Goal: Check status: Check status

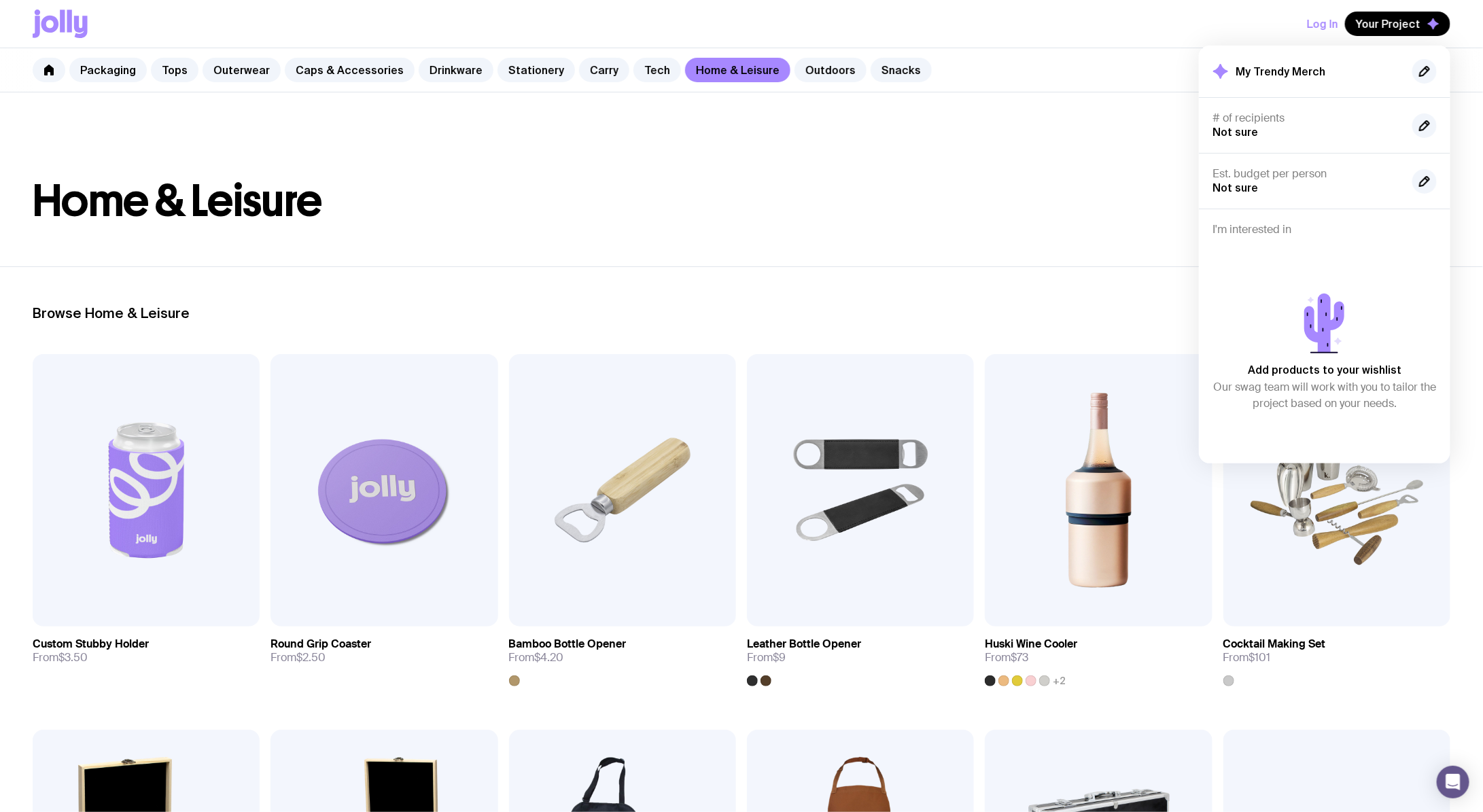
click at [948, 113] on header "Home & Leisure" at bounding box center [742, 179] width 1483 height 174
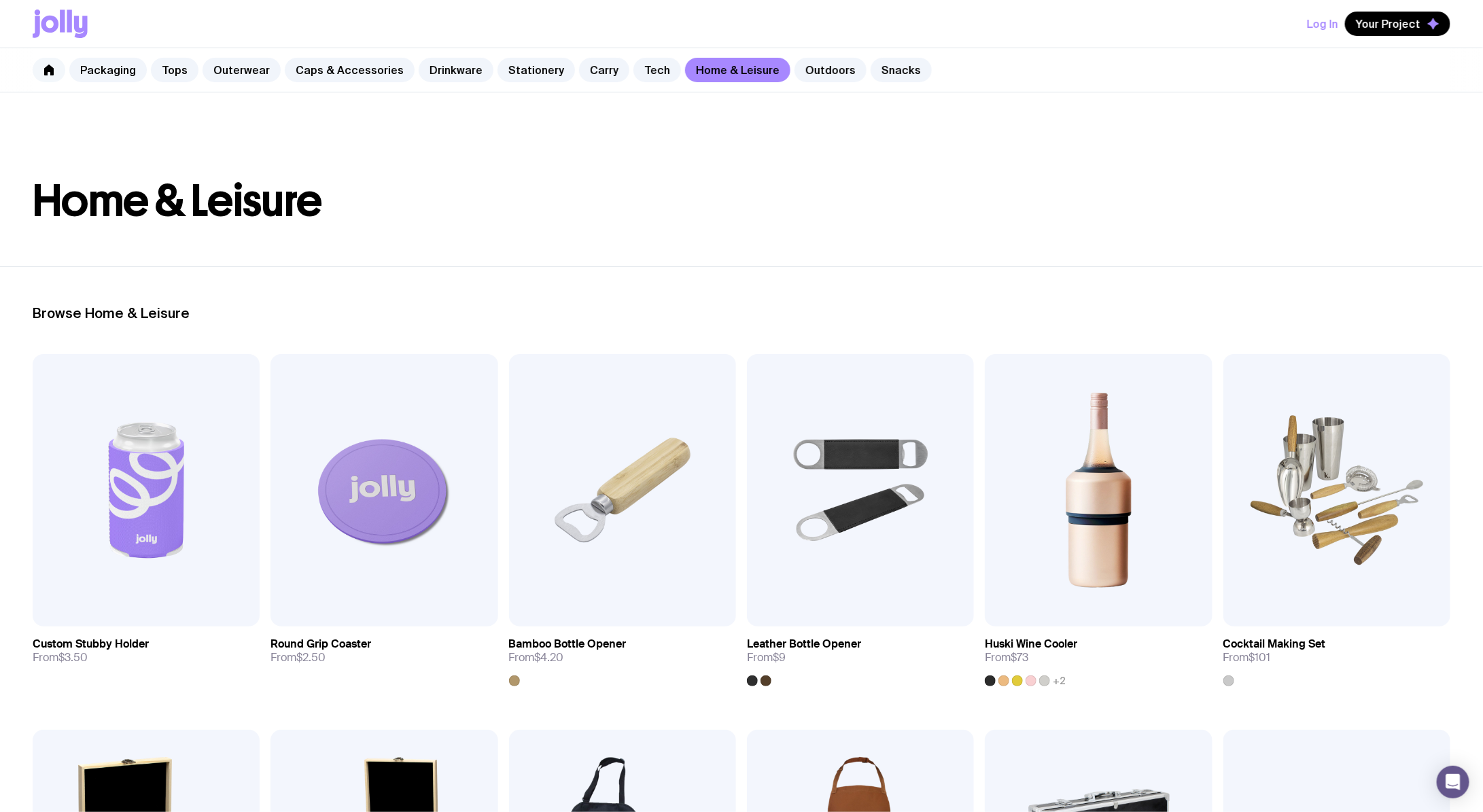
click at [54, 71] on icon at bounding box center [49, 70] width 11 height 11
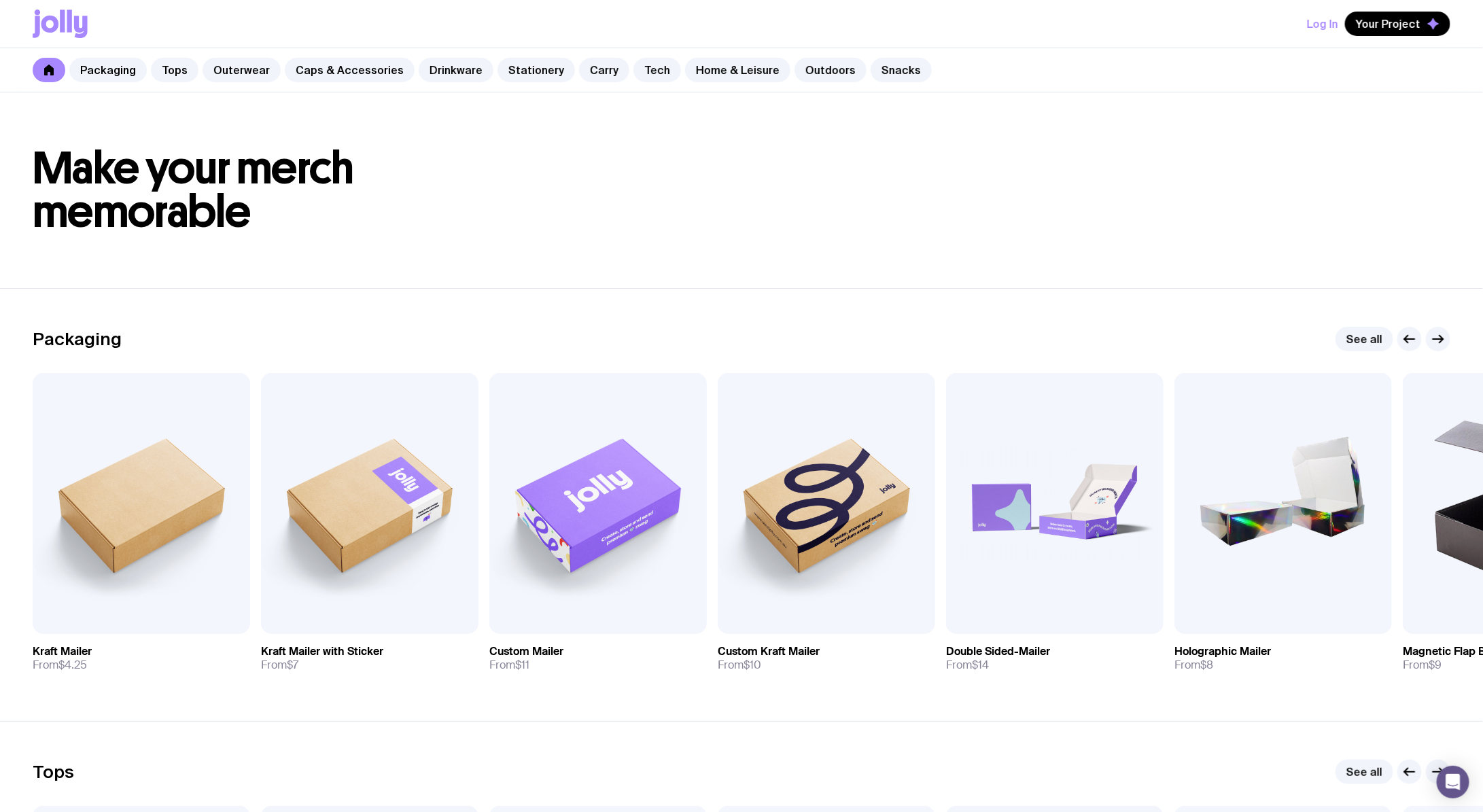
click at [1309, 27] on div "Log In Your Project" at bounding box center [742, 23] width 1418 height 47
click at [1333, 23] on button "Log In" at bounding box center [1323, 23] width 31 height 25
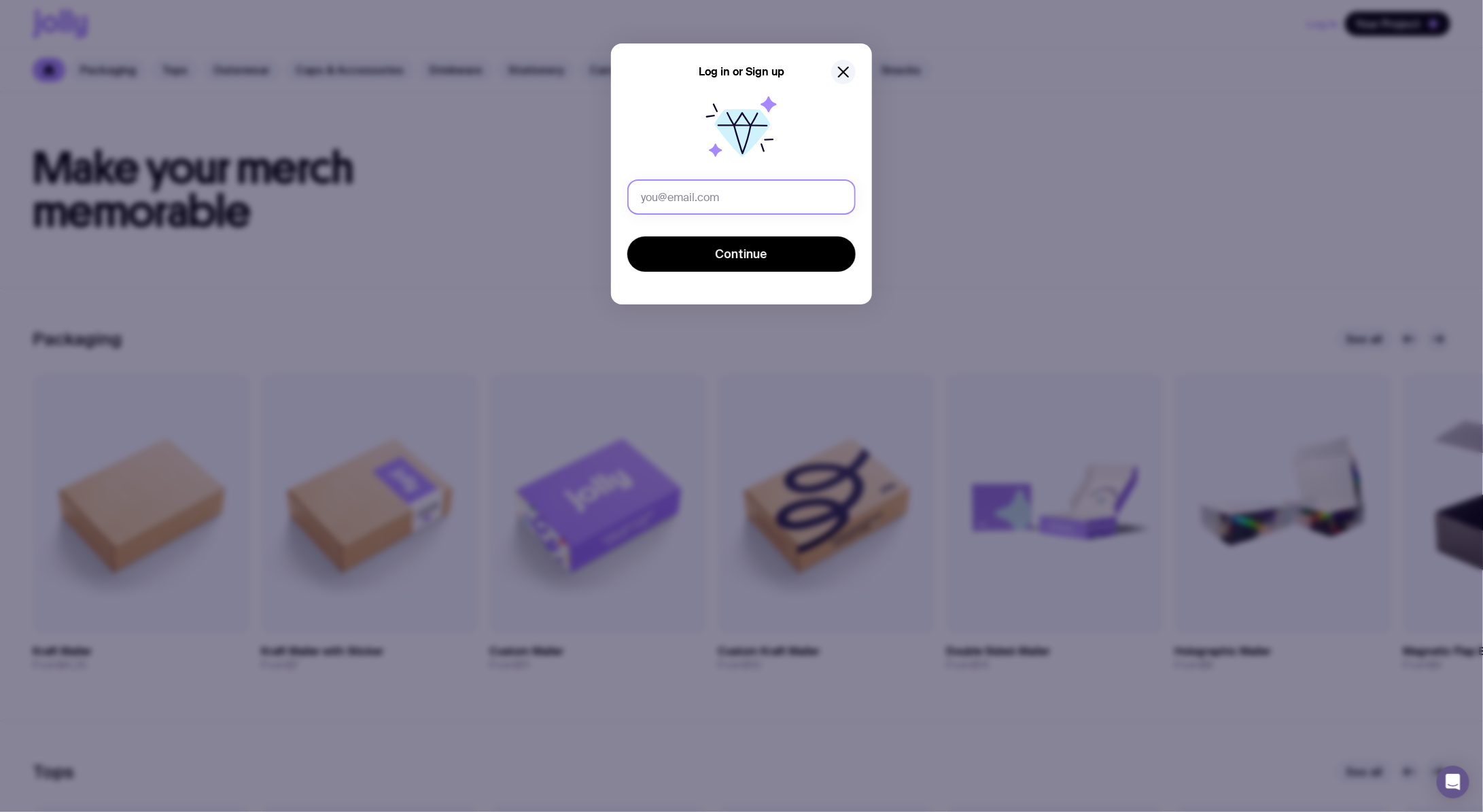
type input "[PERSON_NAME][EMAIL_ADDRESS][DOMAIN_NAME]"
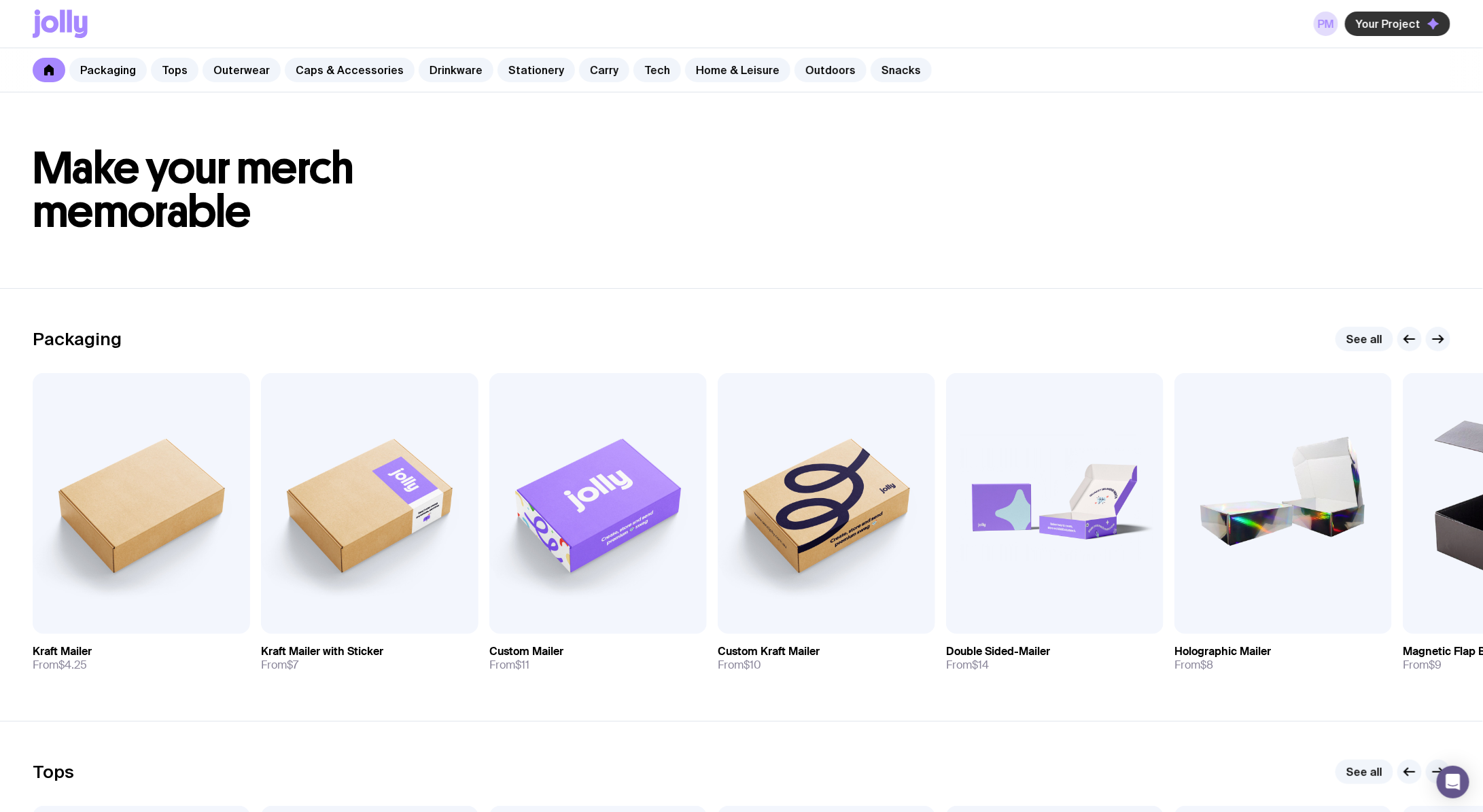
click at [1427, 21] on button "Your Project" at bounding box center [1398, 23] width 105 height 25
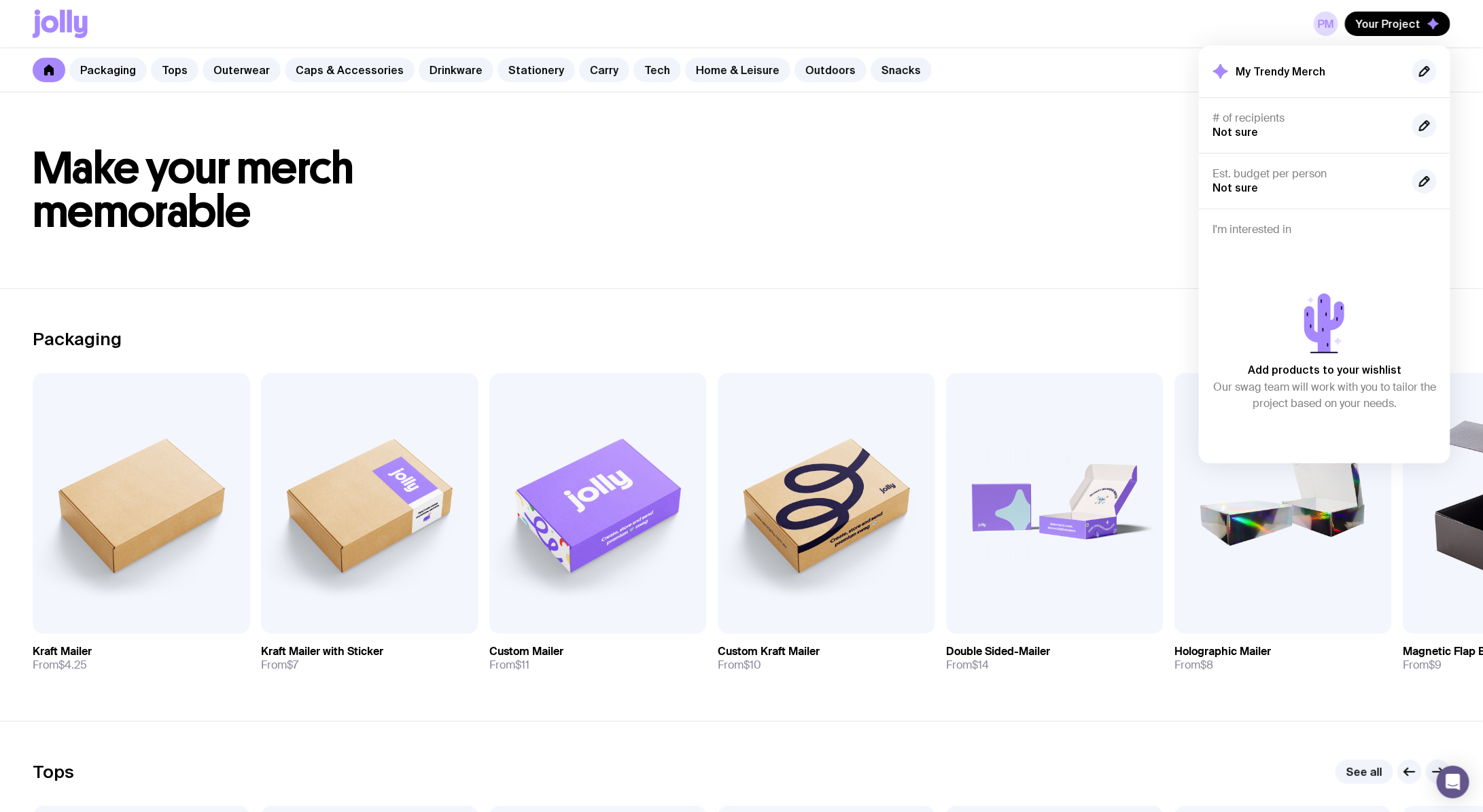
click at [1316, 20] on div "PM Your Project My Trendy Merch # of recipients Not sure Est. budget per person…" at bounding box center [742, 23] width 1418 height 47
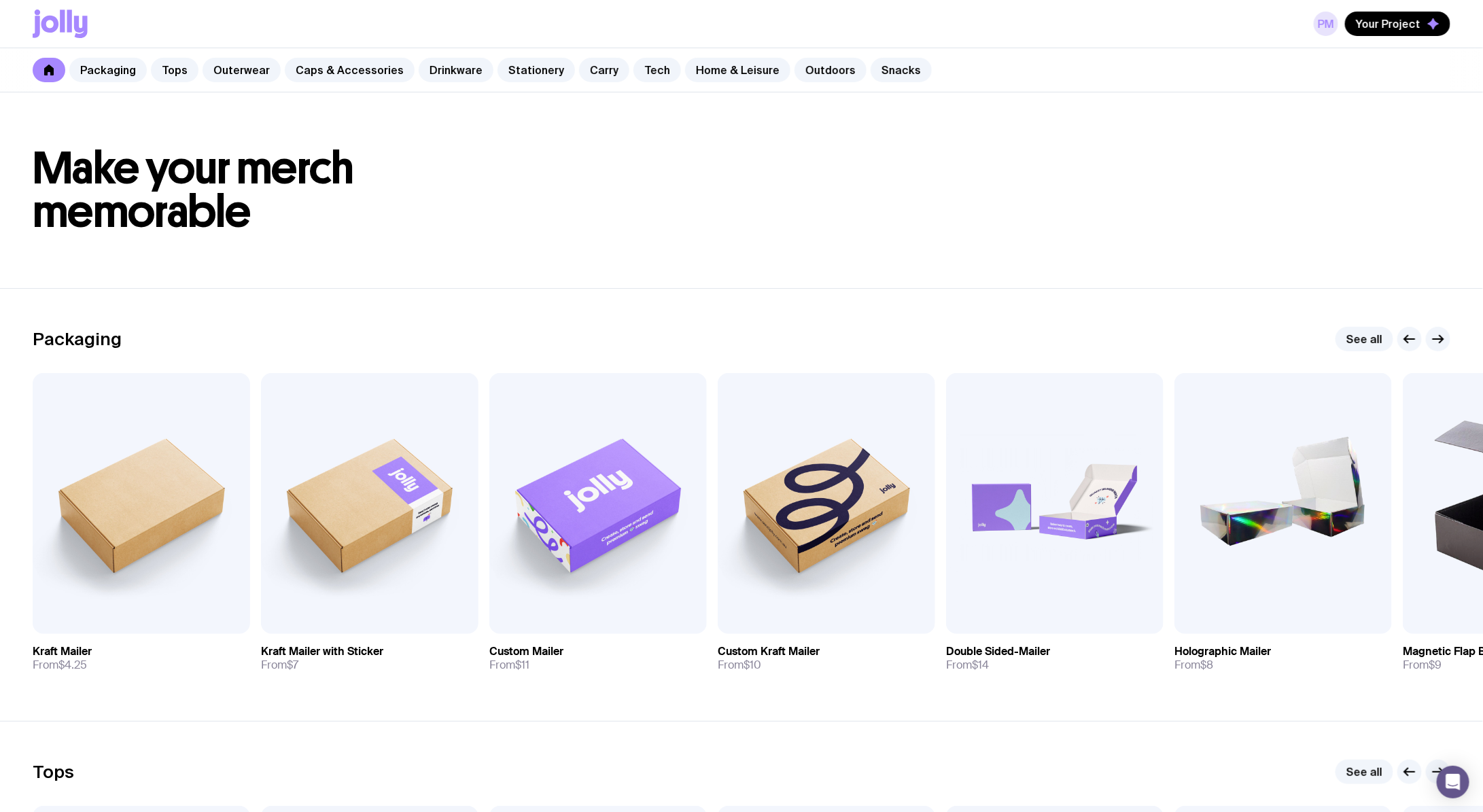
click at [1329, 30] on link "PM" at bounding box center [1326, 23] width 25 height 25
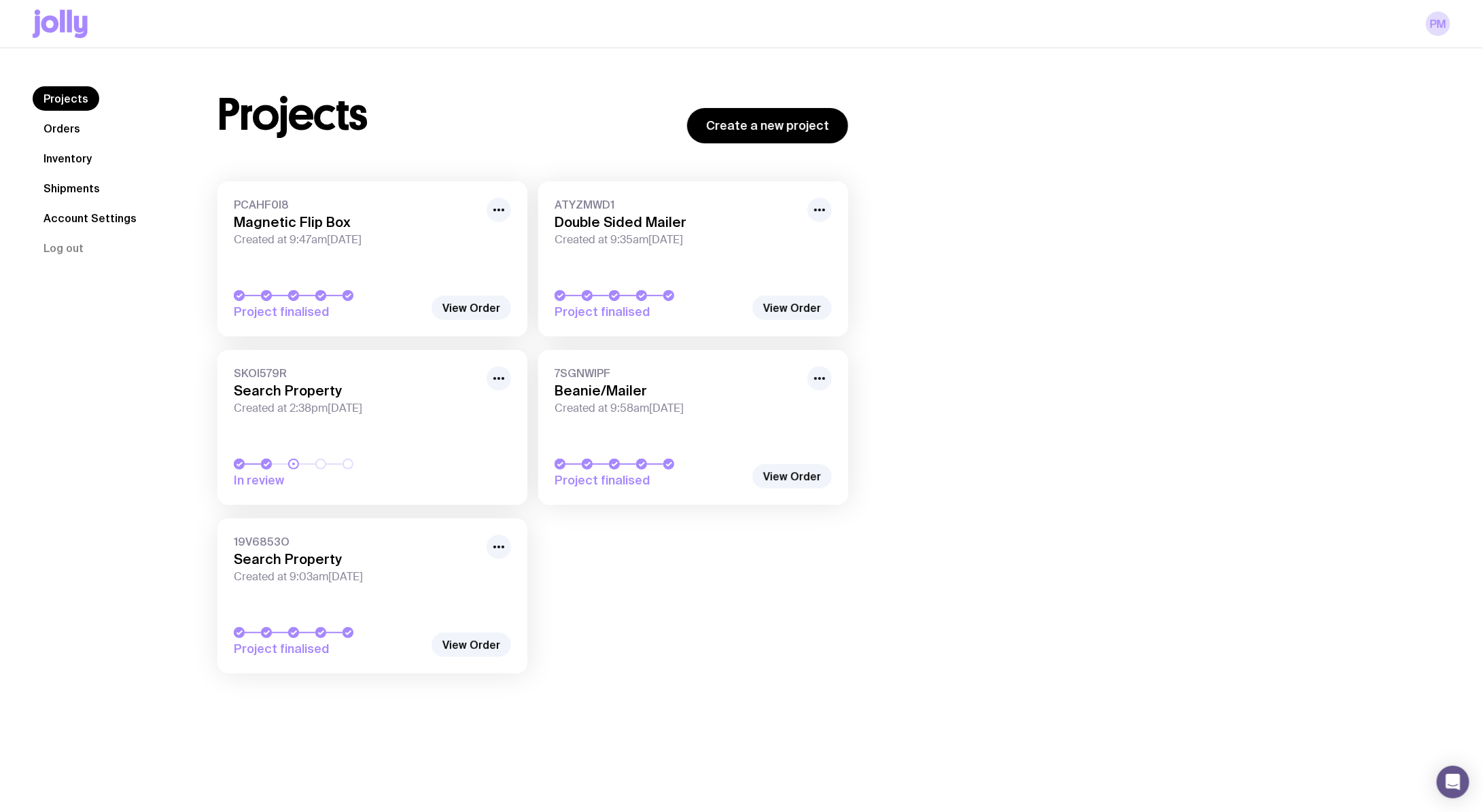
click at [373, 205] on span "PCAHF0I8" at bounding box center [356, 204] width 245 height 13
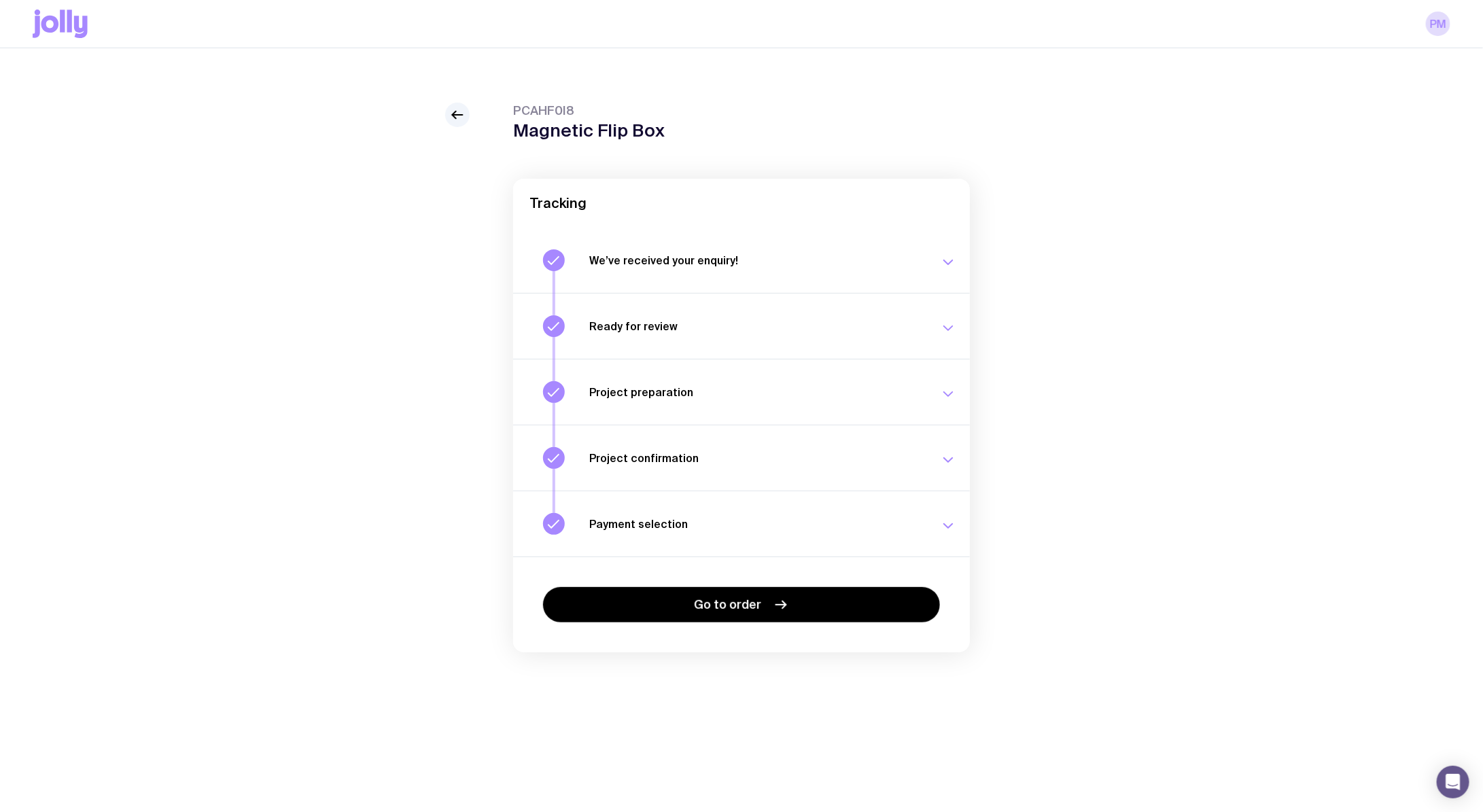
scroll to position [40, 0]
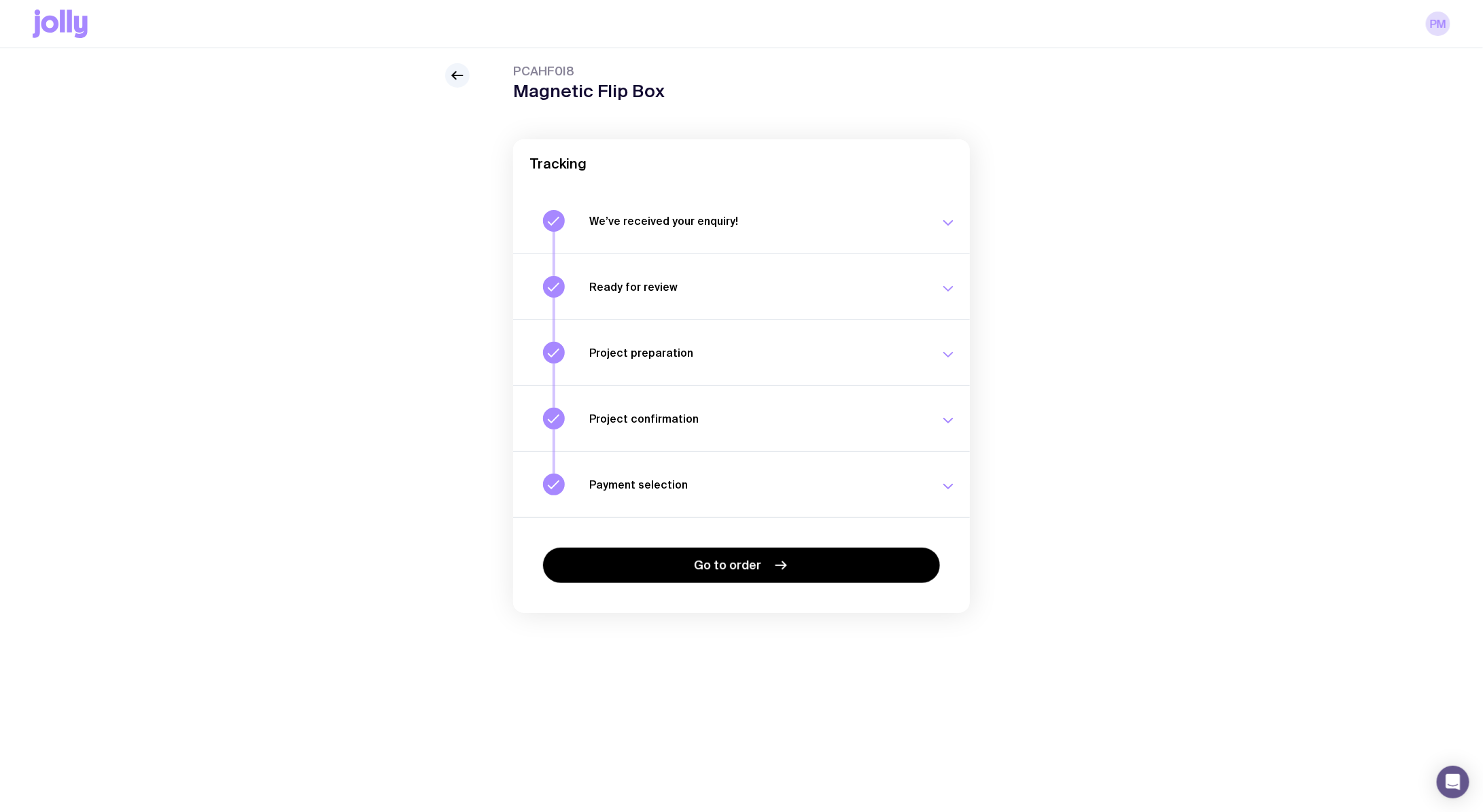
click at [818, 481] on h3 "Payment selection" at bounding box center [756, 484] width 334 height 13
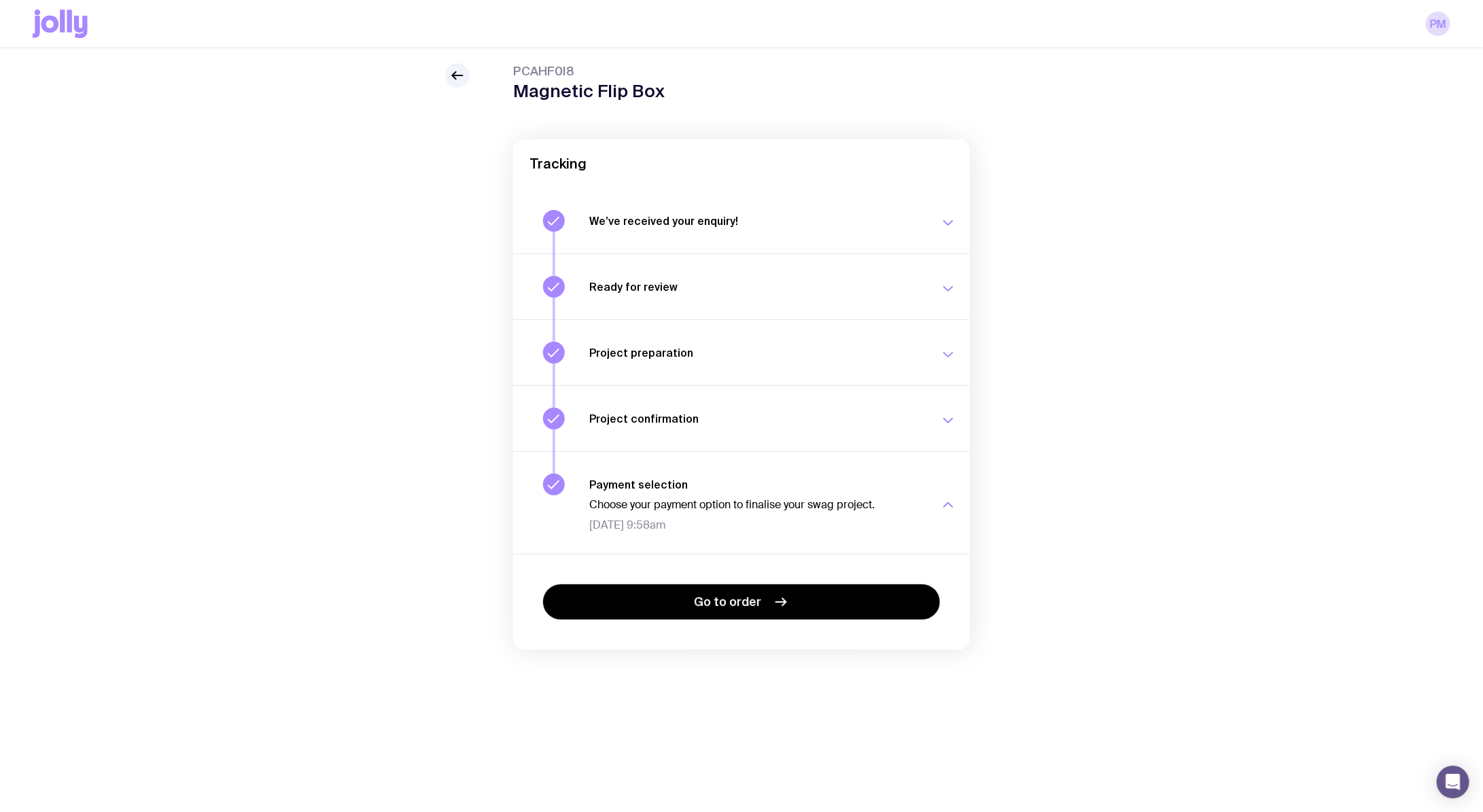
click at [713, 211] on div "We’ve received your enquiry! Our team is on it and preparing your proposal now.…" at bounding box center [773, 221] width 367 height 22
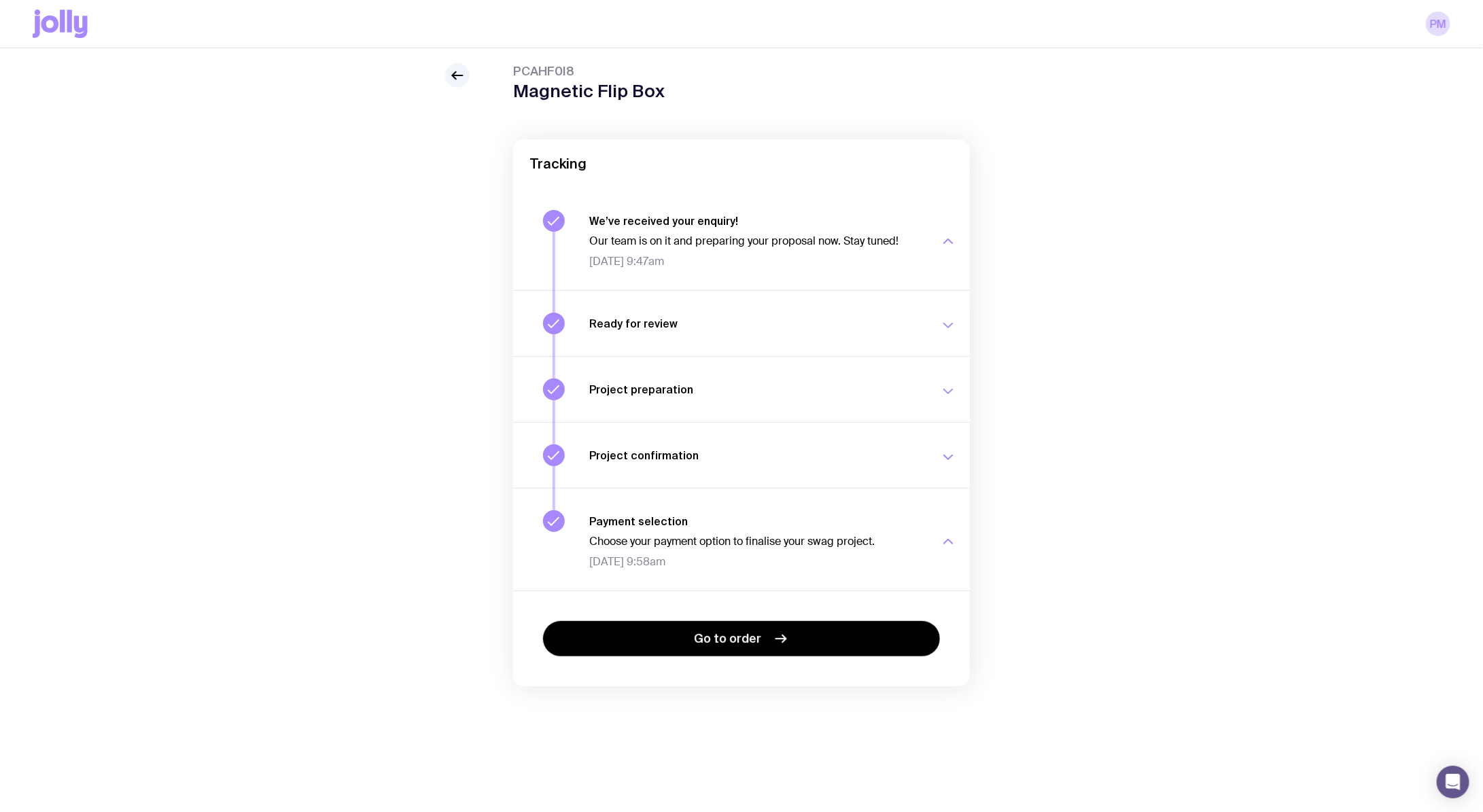
click at [206, 416] on div "PCAHF0I8 Magnetic Flip Box Tracking We’ve received your enquiry! Our team is on…" at bounding box center [742, 402] width 1418 height 678
click at [464, 71] on icon at bounding box center [457, 75] width 16 height 16
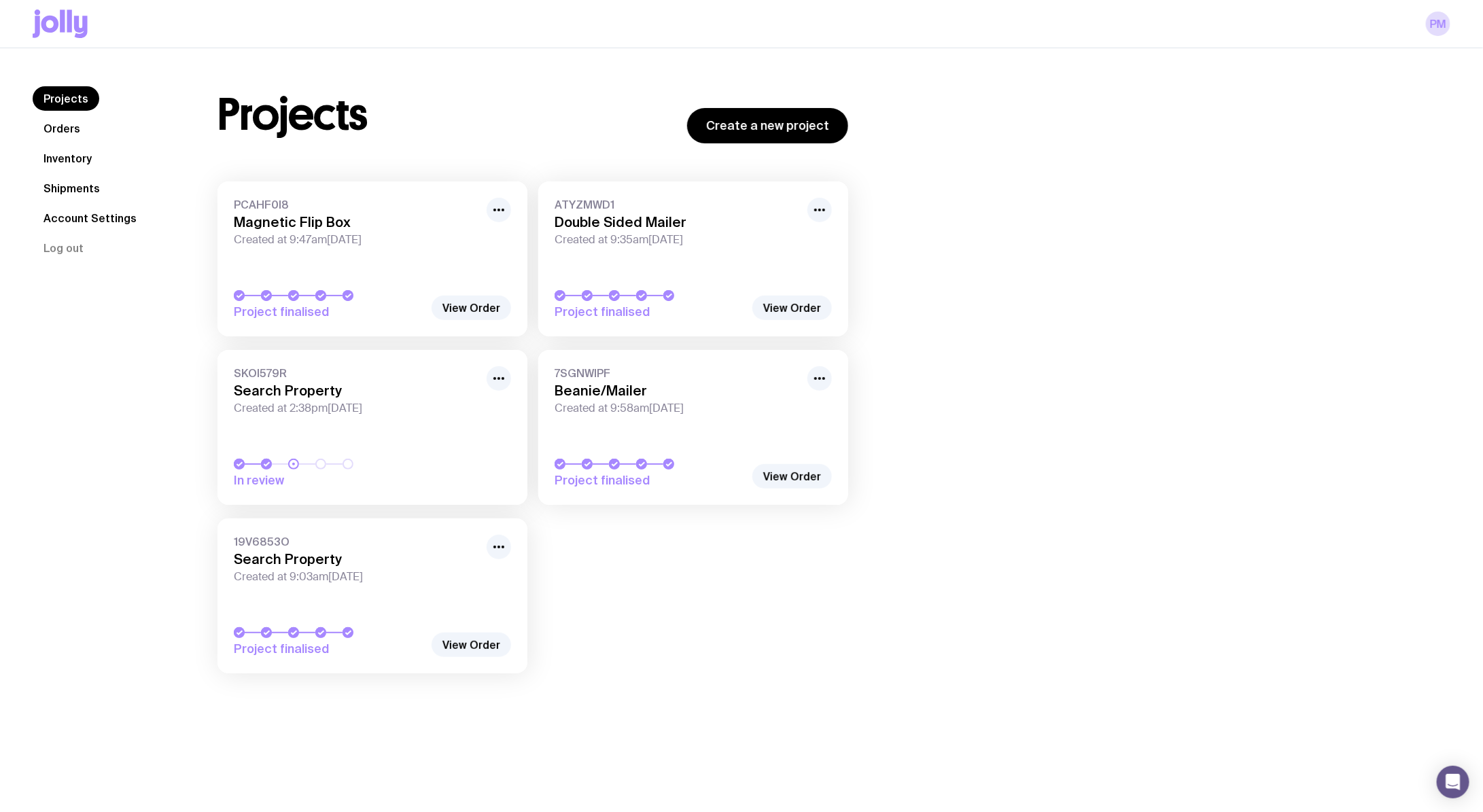
click at [365, 425] on link "SKOI579R Search Property Created at 2:38pm[DATE] In review" at bounding box center [372, 428] width 310 height 155
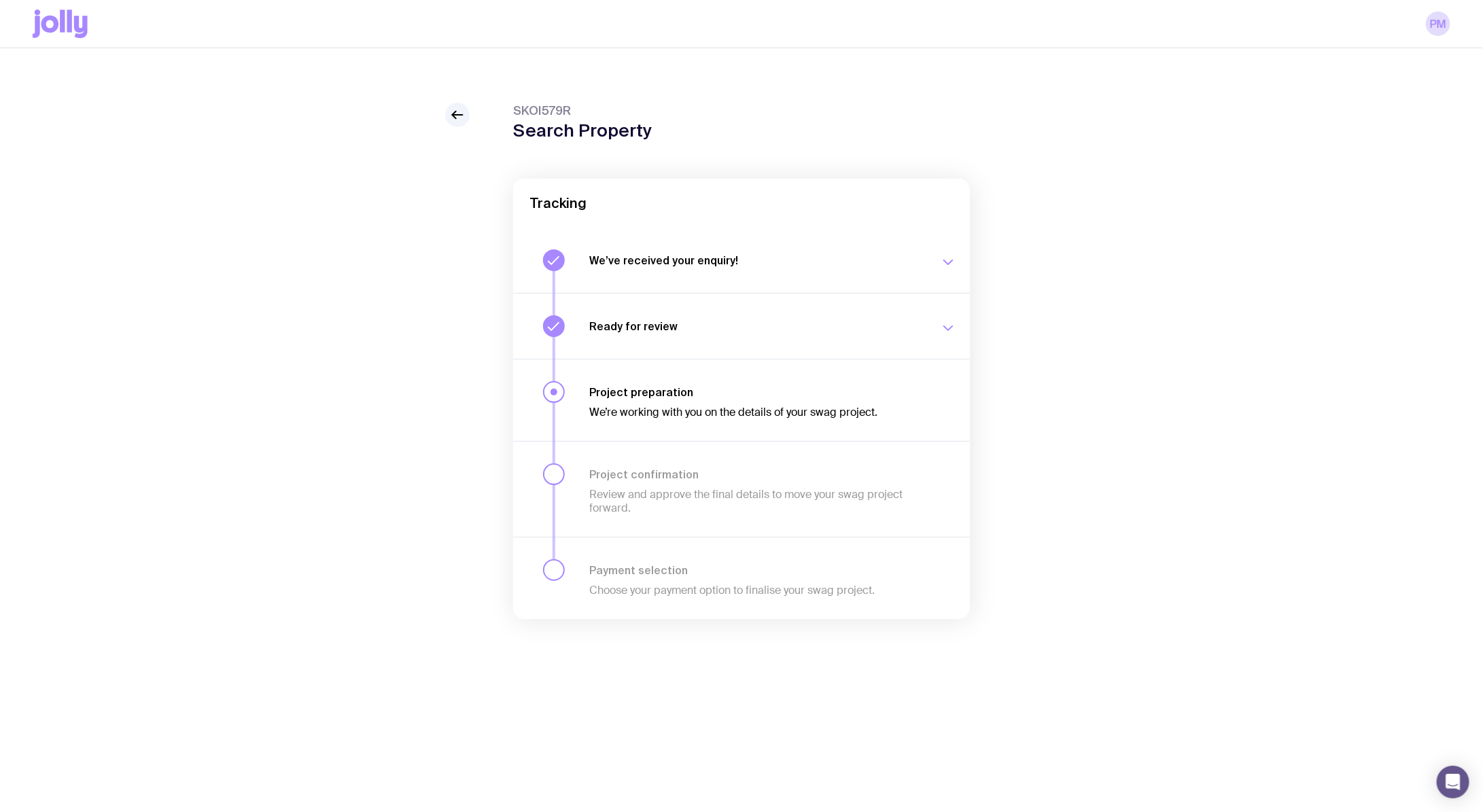
scroll to position [47, 0]
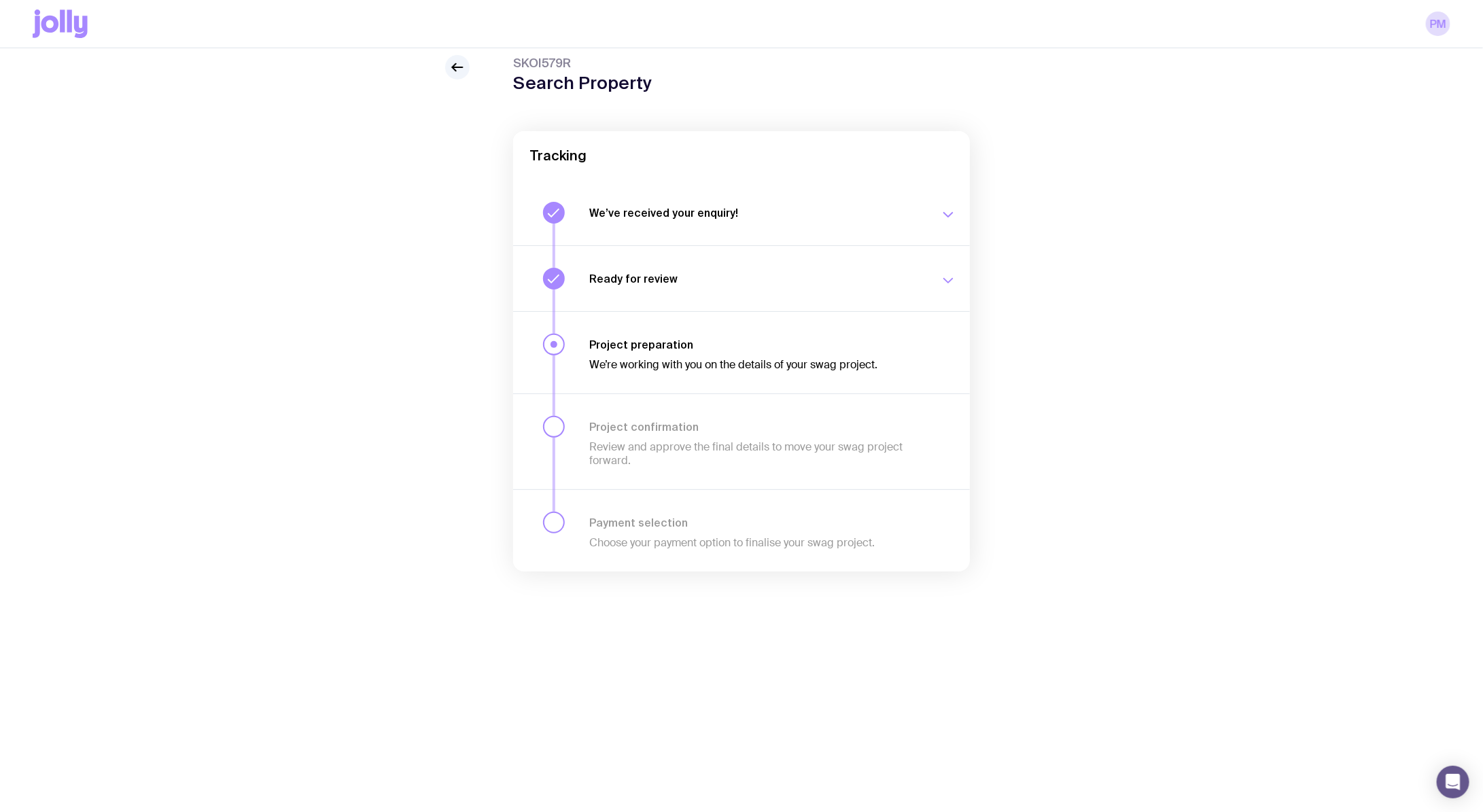
click at [440, 74] on div "SKOI579R Search Property Tracking We’ve received your enquiry! Our team is on i…" at bounding box center [742, 340] width 1418 height 571
click at [454, 73] on icon at bounding box center [457, 67] width 16 height 16
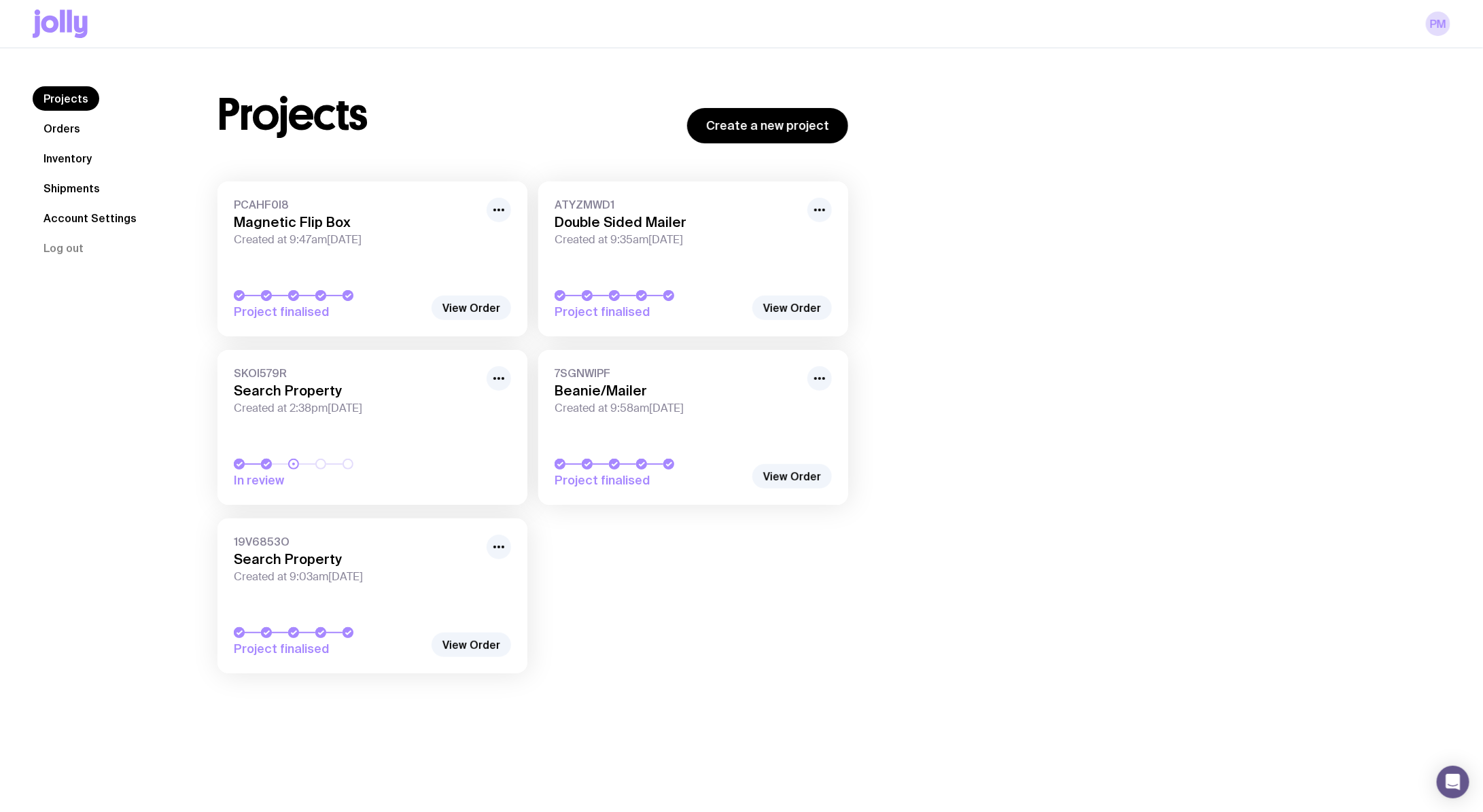
click at [672, 257] on link "ATYZMWD1 Double Sided Mailer Created at 9:35am[DATE] Project finalised" at bounding box center [693, 259] width 310 height 155
click at [40, 30] on icon at bounding box center [60, 23] width 55 height 28
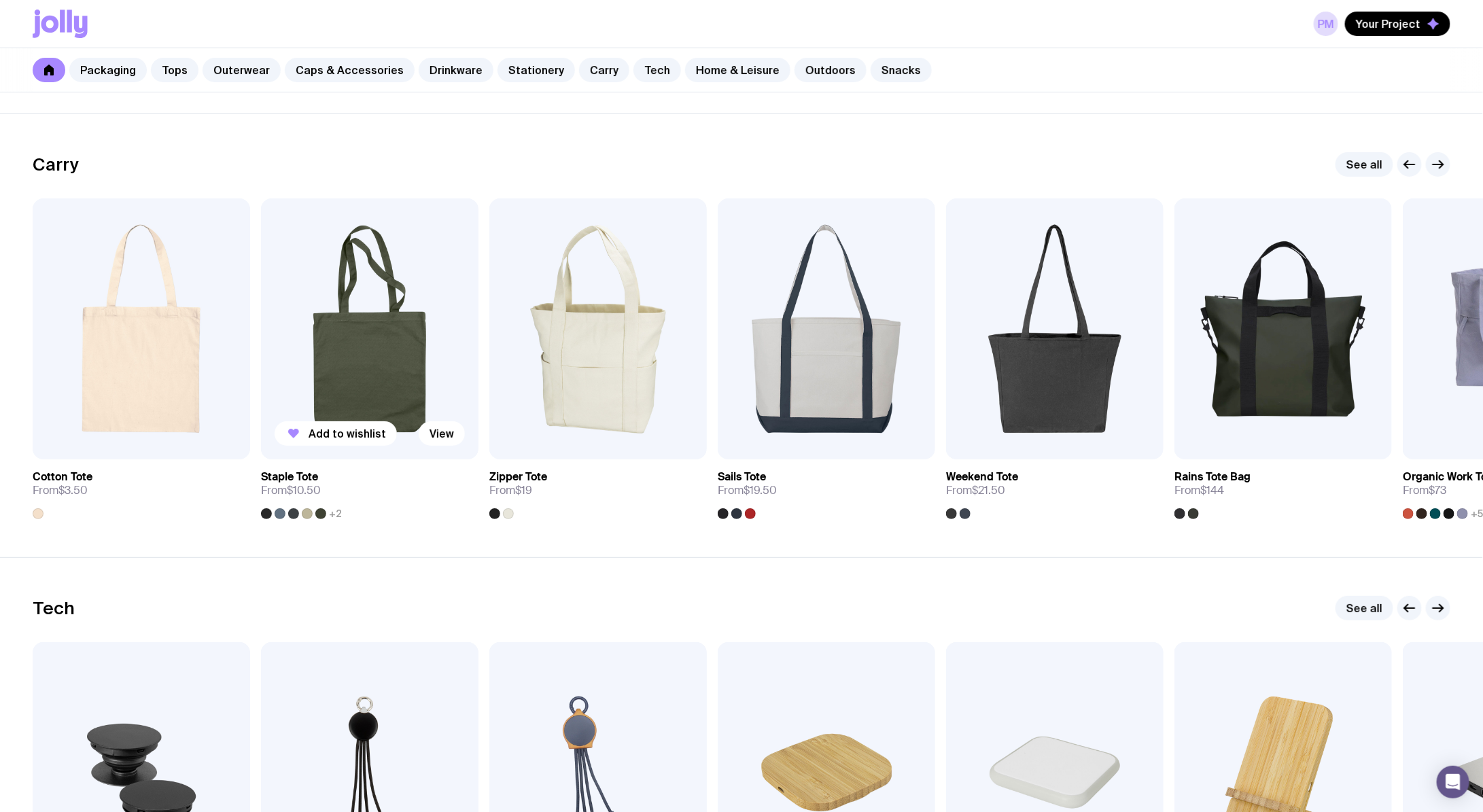
scroll to position [2845, 0]
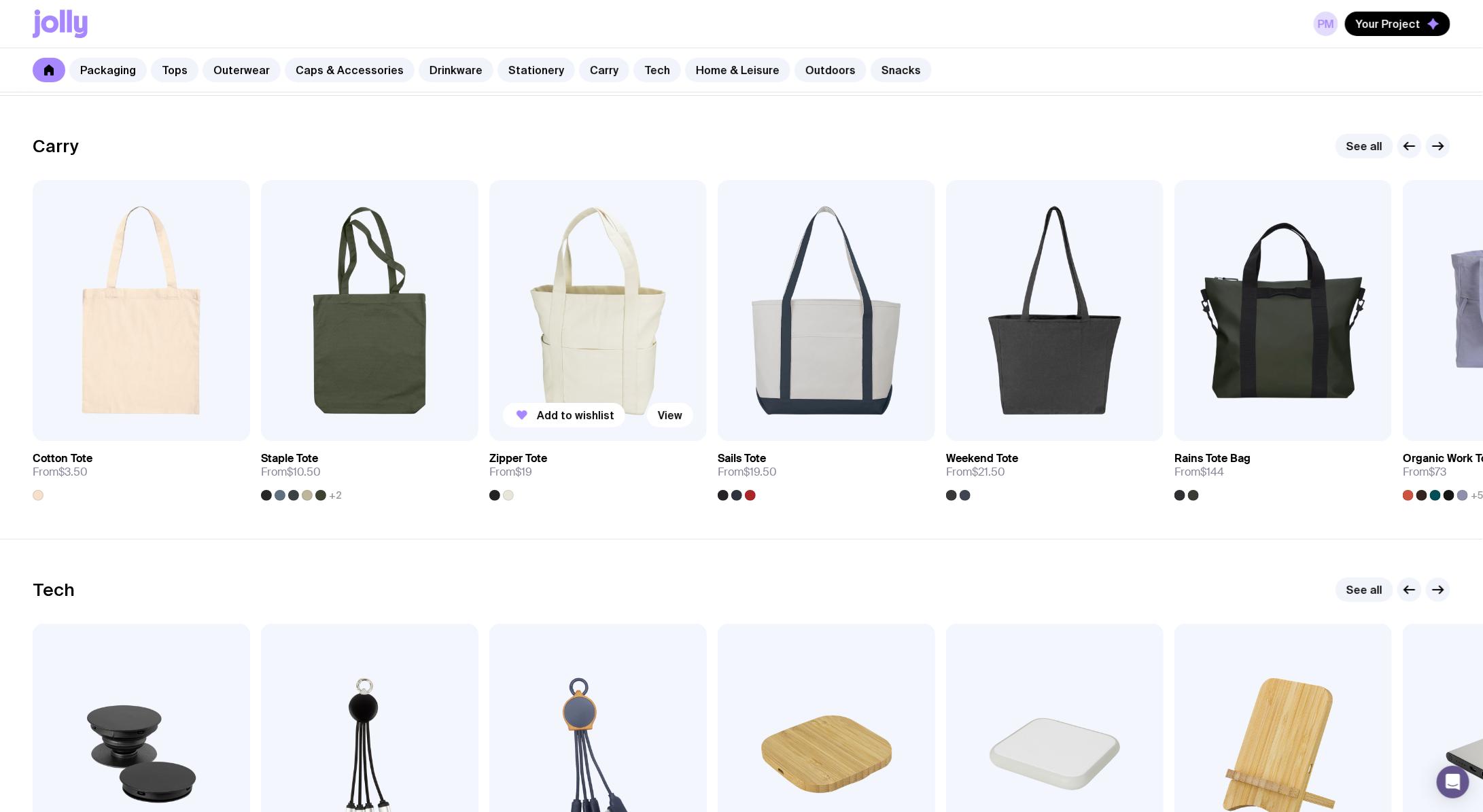
click at [592, 356] on img at bounding box center [598, 310] width 217 height 261
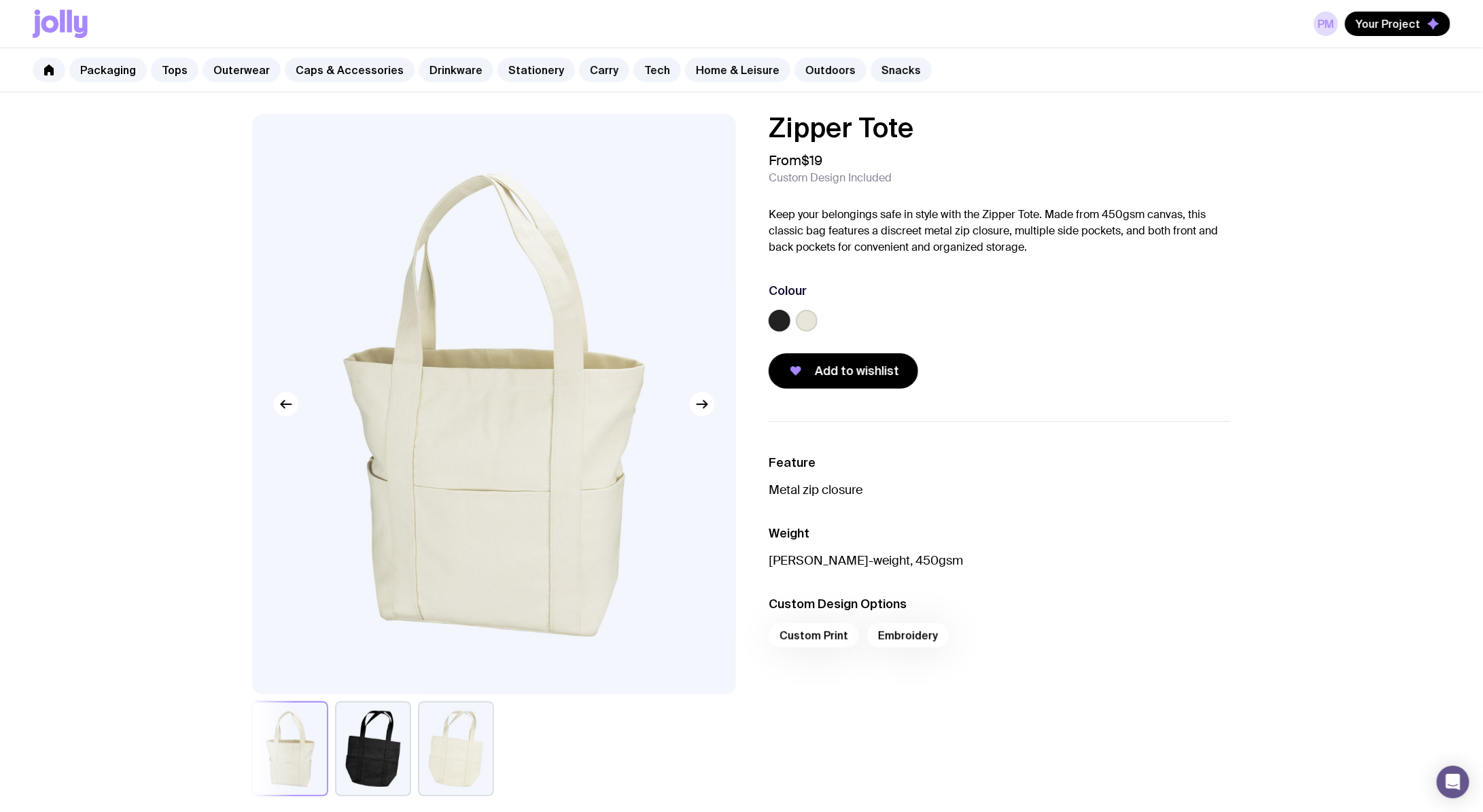
scroll to position [95, 0]
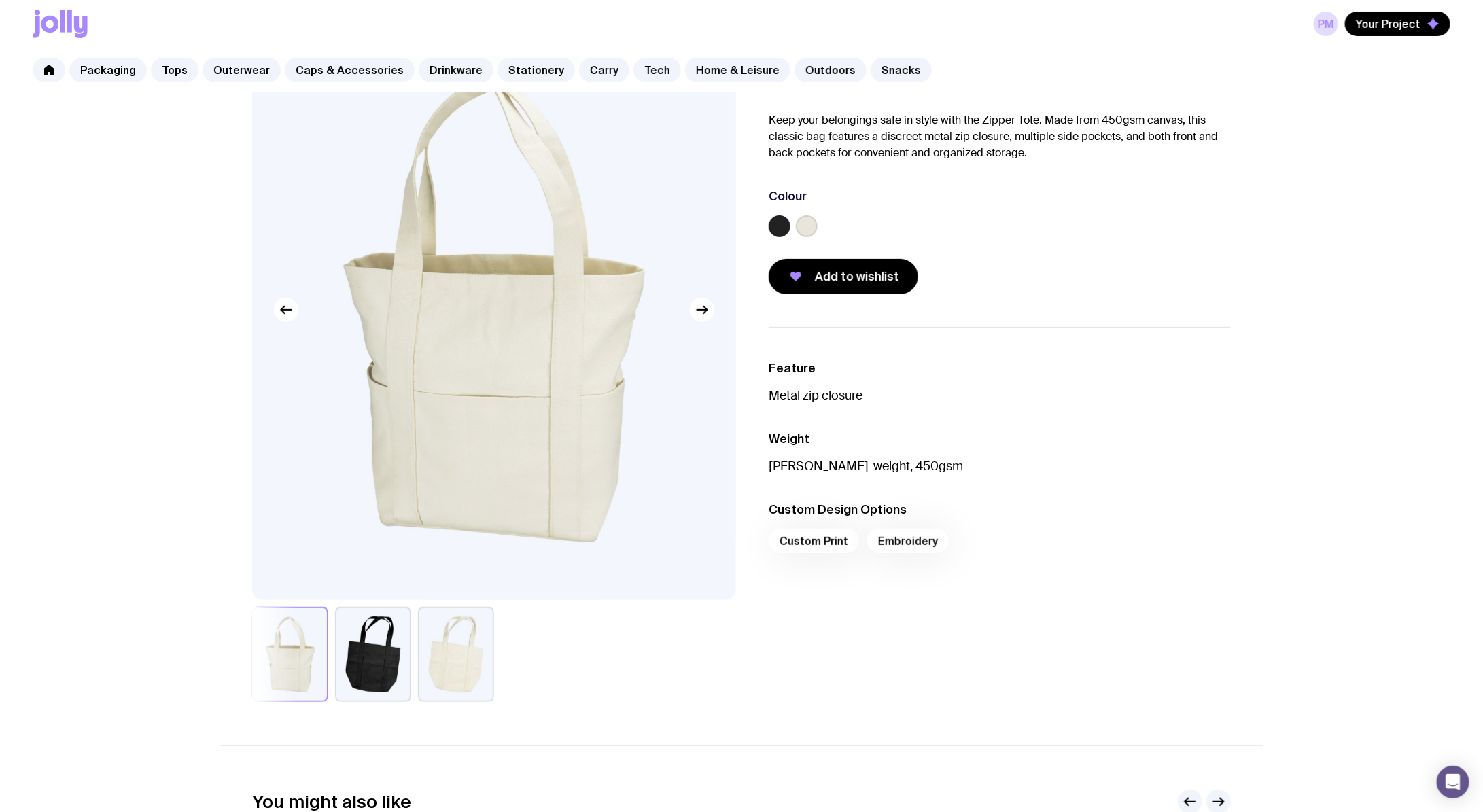
click at [475, 665] on button "button" at bounding box center [456, 654] width 76 height 95
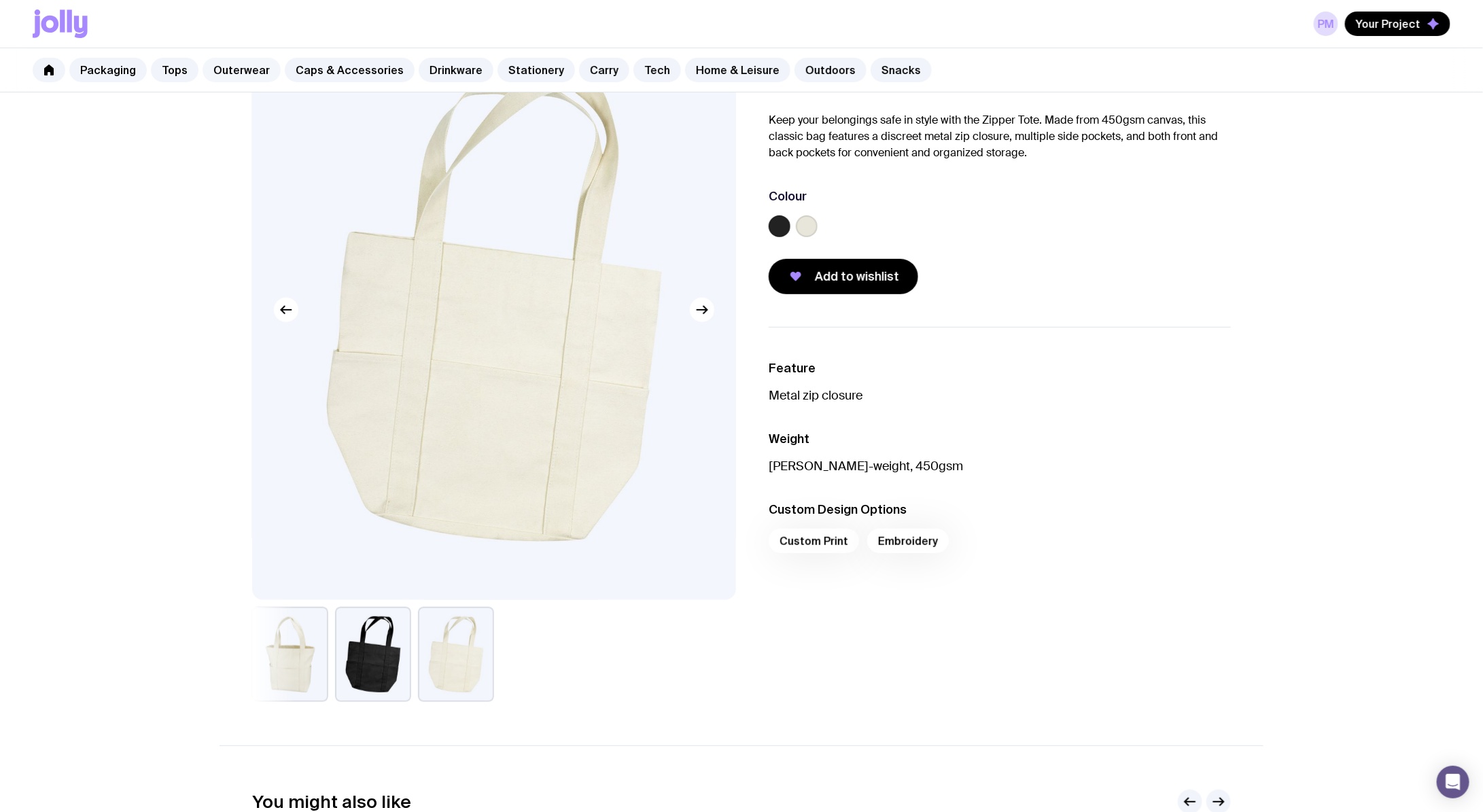
click at [257, 78] on link "Outerwear" at bounding box center [241, 70] width 78 height 25
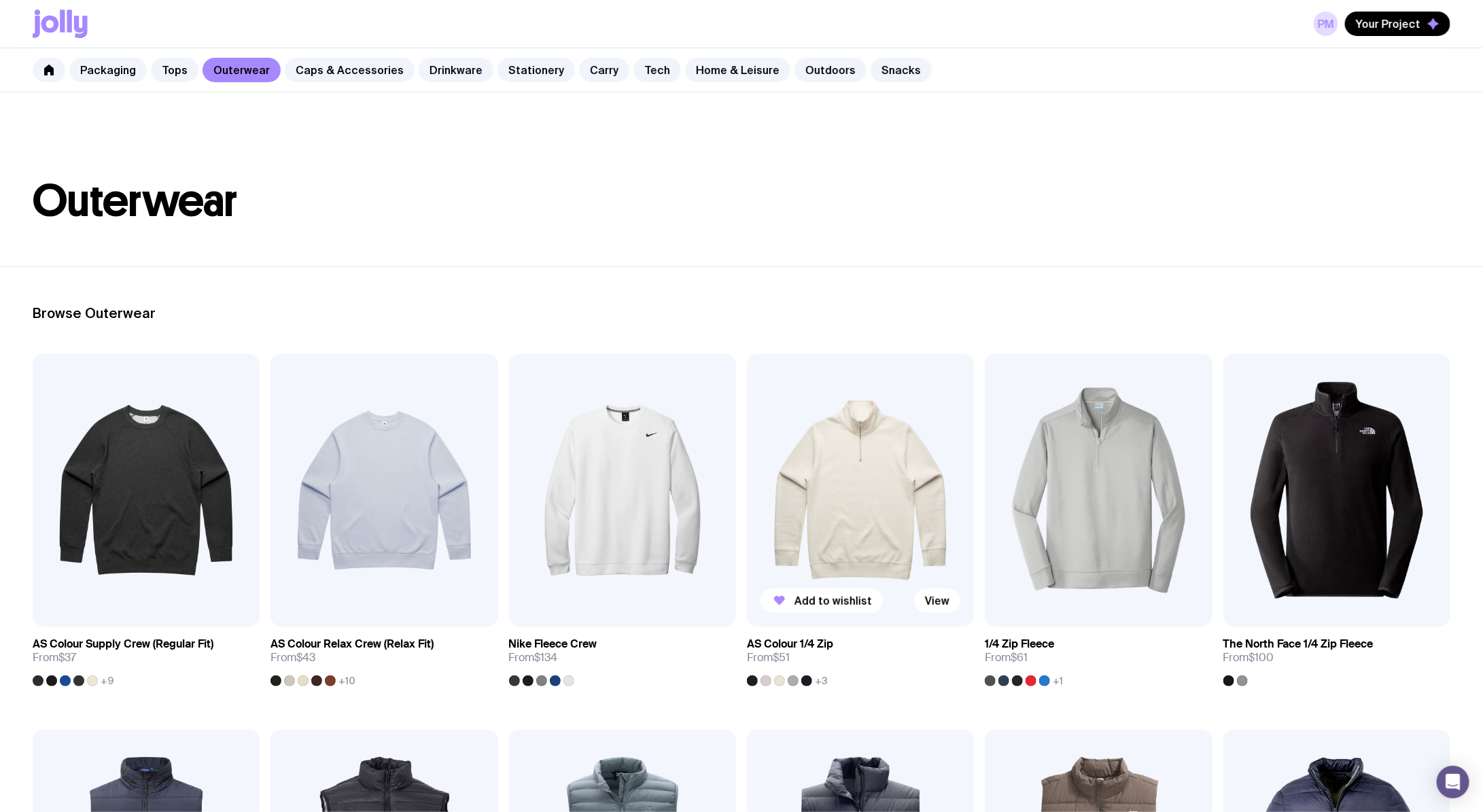
click at [886, 454] on img at bounding box center [861, 490] width 227 height 272
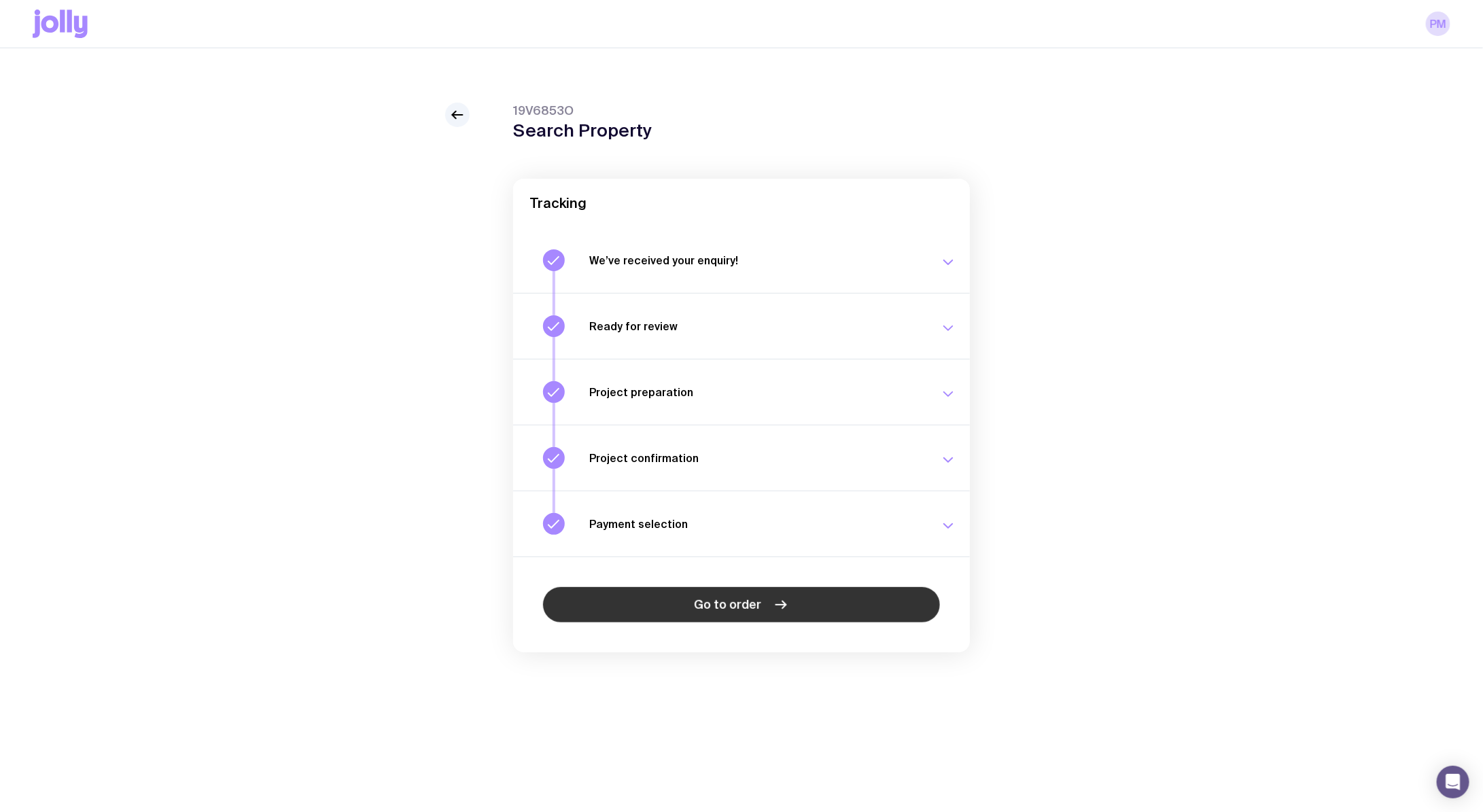
click at [690, 593] on link "Go to order" at bounding box center [742, 605] width 397 height 35
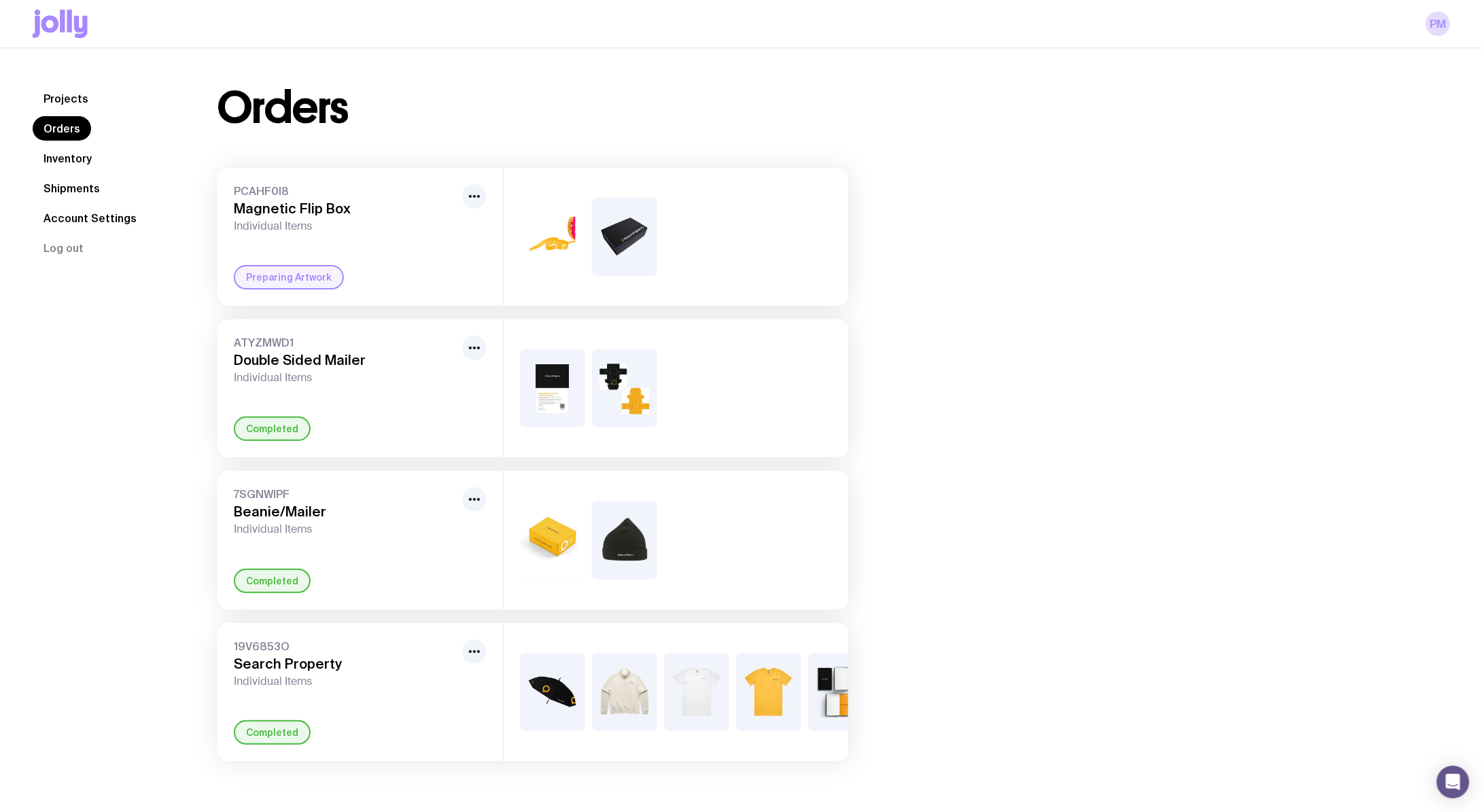
click at [555, 702] on img at bounding box center [552, 692] width 65 height 78
click at [477, 646] on icon "button" at bounding box center [474, 651] width 16 height 16
click at [583, 678] on img at bounding box center [552, 692] width 65 height 78
click at [636, 700] on img at bounding box center [624, 692] width 65 height 78
